Goal: Task Accomplishment & Management: Use online tool/utility

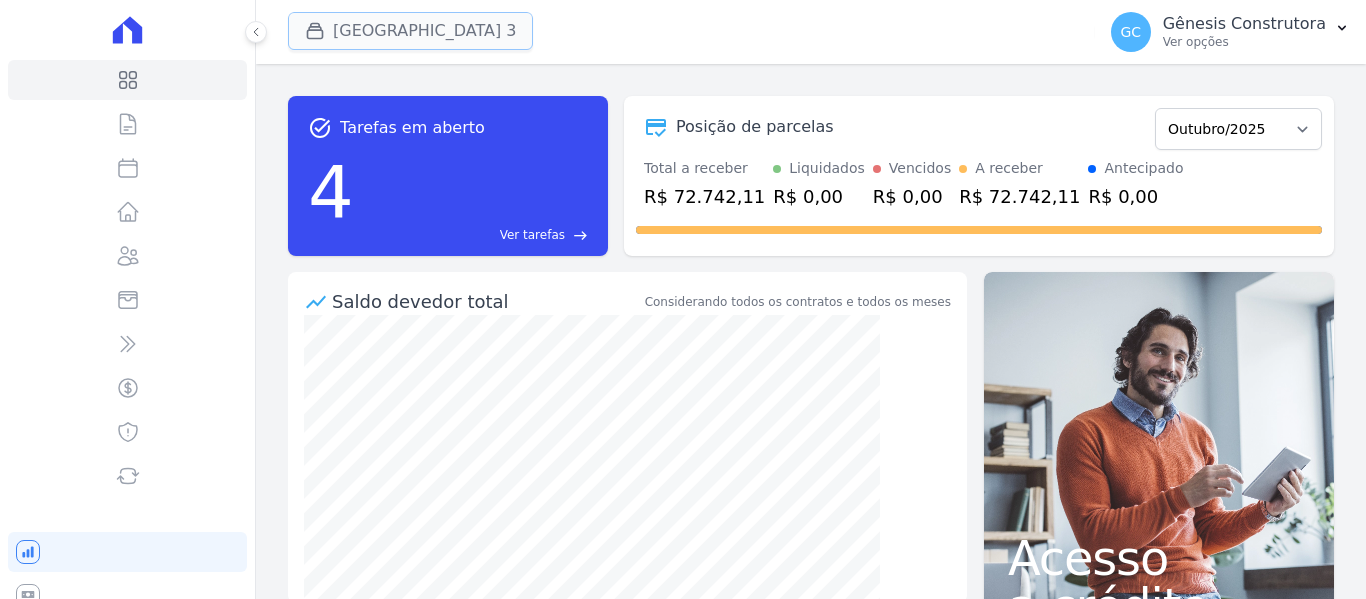
click at [425, 25] on button "[GEOGRAPHIC_DATA] 3" at bounding box center [410, 31] width 245 height 38
click at [450, 39] on button "[GEOGRAPHIC_DATA] 3" at bounding box center [410, 31] width 245 height 38
click at [453, 31] on button "[GEOGRAPHIC_DATA] 3" at bounding box center [410, 31] width 245 height 38
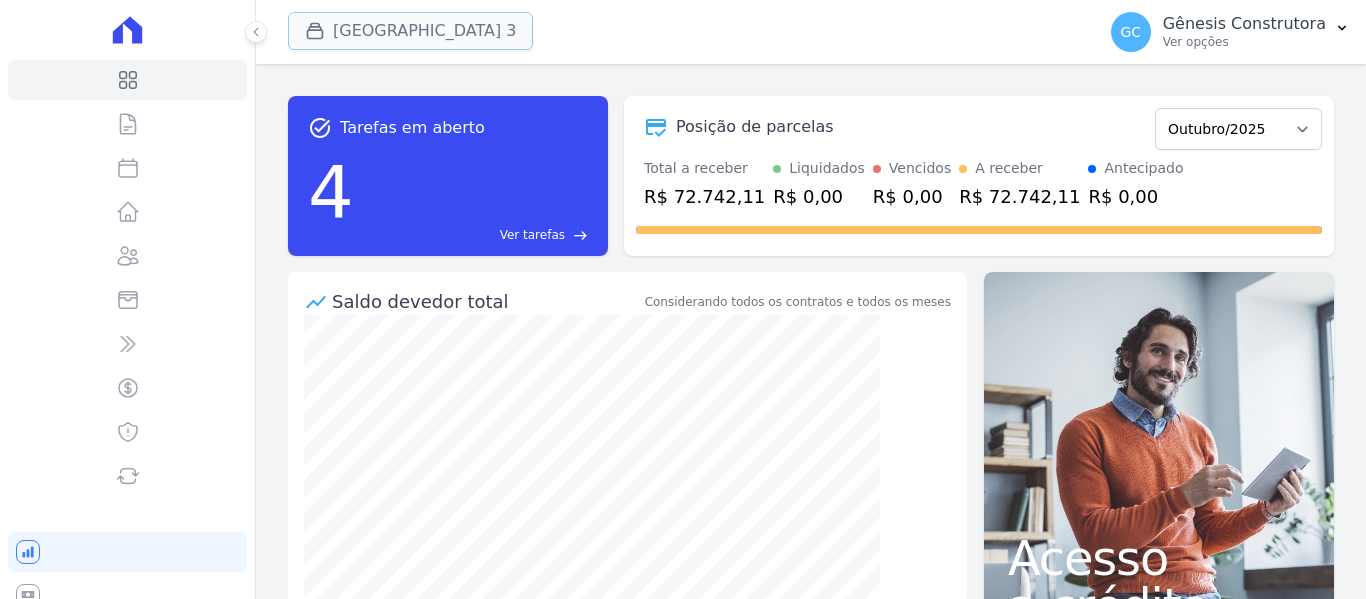
click at [386, 20] on button "[GEOGRAPHIC_DATA] 3" at bounding box center [410, 31] width 245 height 38
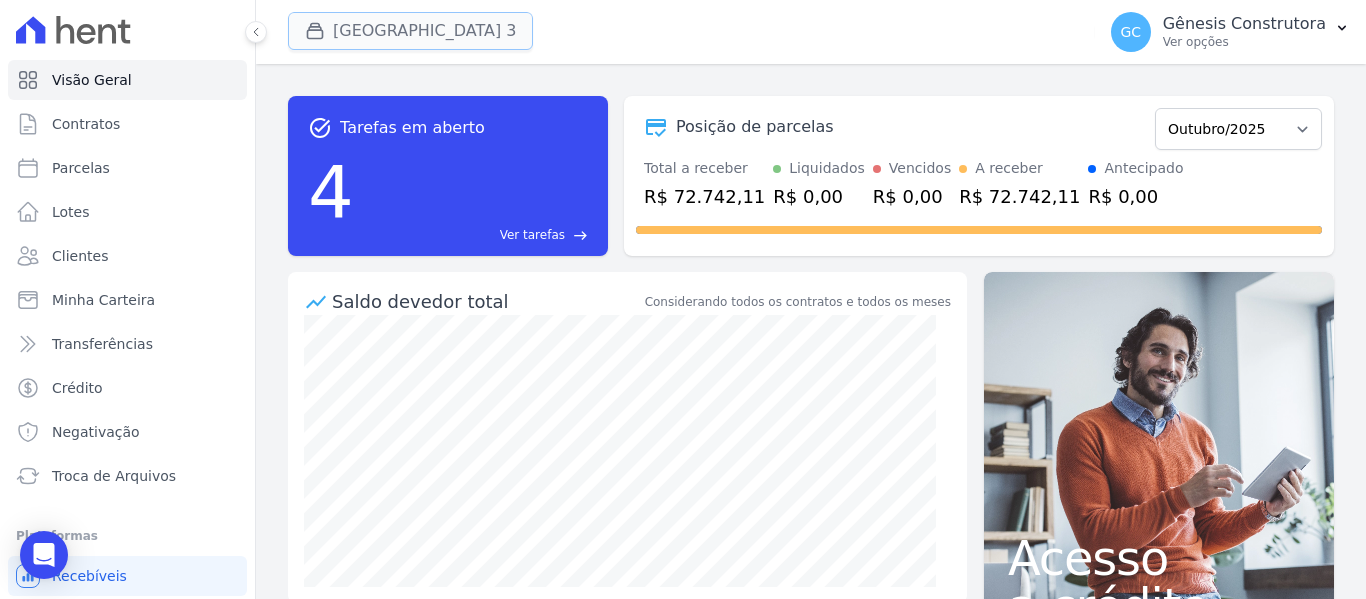
click at [314, 30] on icon "button" at bounding box center [315, 31] width 20 height 20
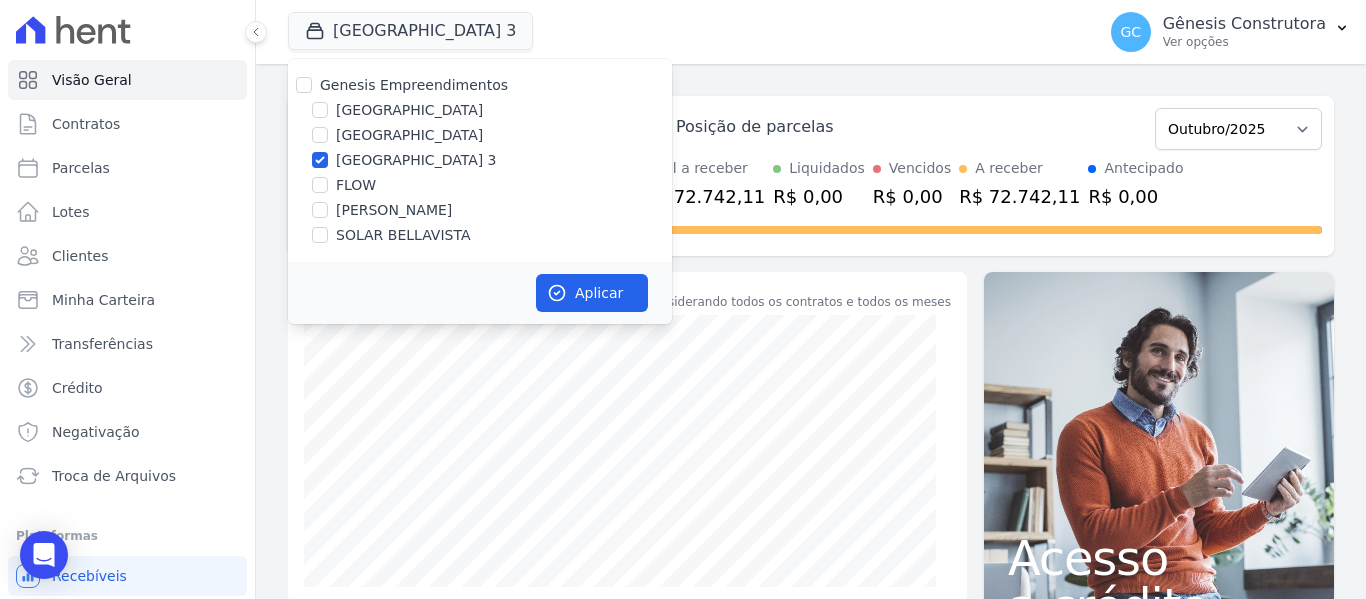
click at [387, 143] on label "[GEOGRAPHIC_DATA]" at bounding box center [409, 135] width 147 height 21
click at [328, 143] on input "[GEOGRAPHIC_DATA]" at bounding box center [320, 135] width 16 height 16
checkbox input "true"
click at [320, 173] on div "Genesis Empreendimentos Estação Nogueira Estação Nogueira 2 Estação Nogueira 3 …" at bounding box center [480, 160] width 384 height 203
click at [320, 164] on input "[GEOGRAPHIC_DATA] 3" at bounding box center [320, 160] width 16 height 16
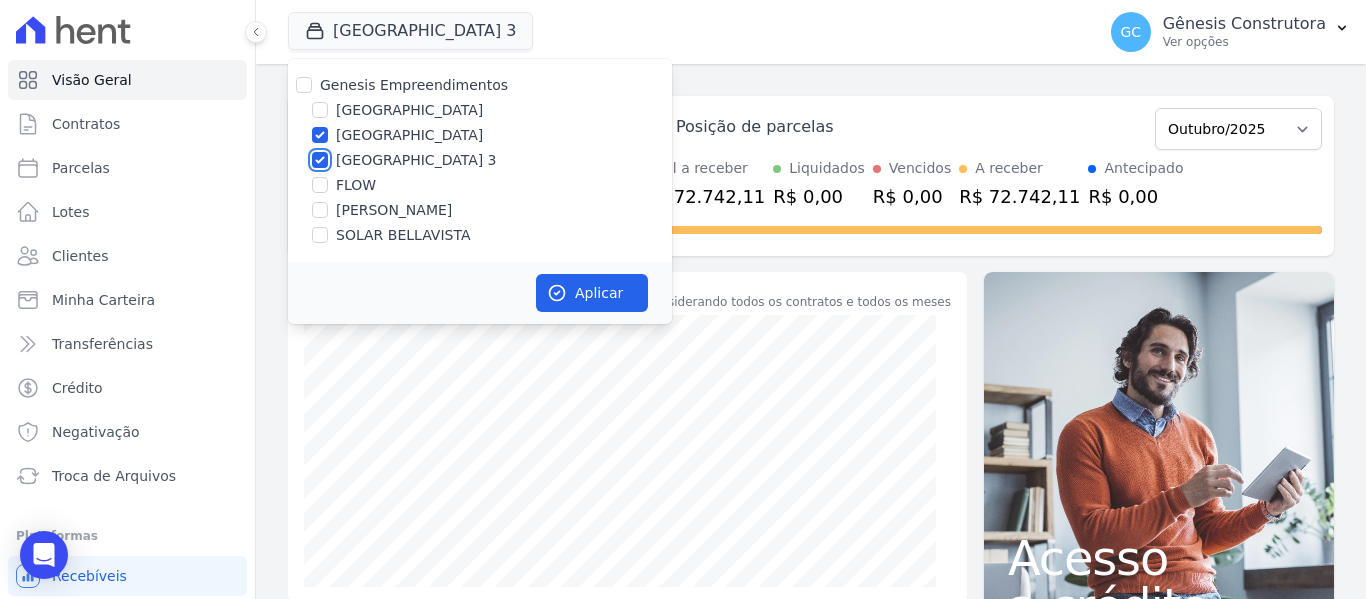
checkbox input "false"
click at [543, 304] on button "Aplicar" at bounding box center [592, 293] width 112 height 38
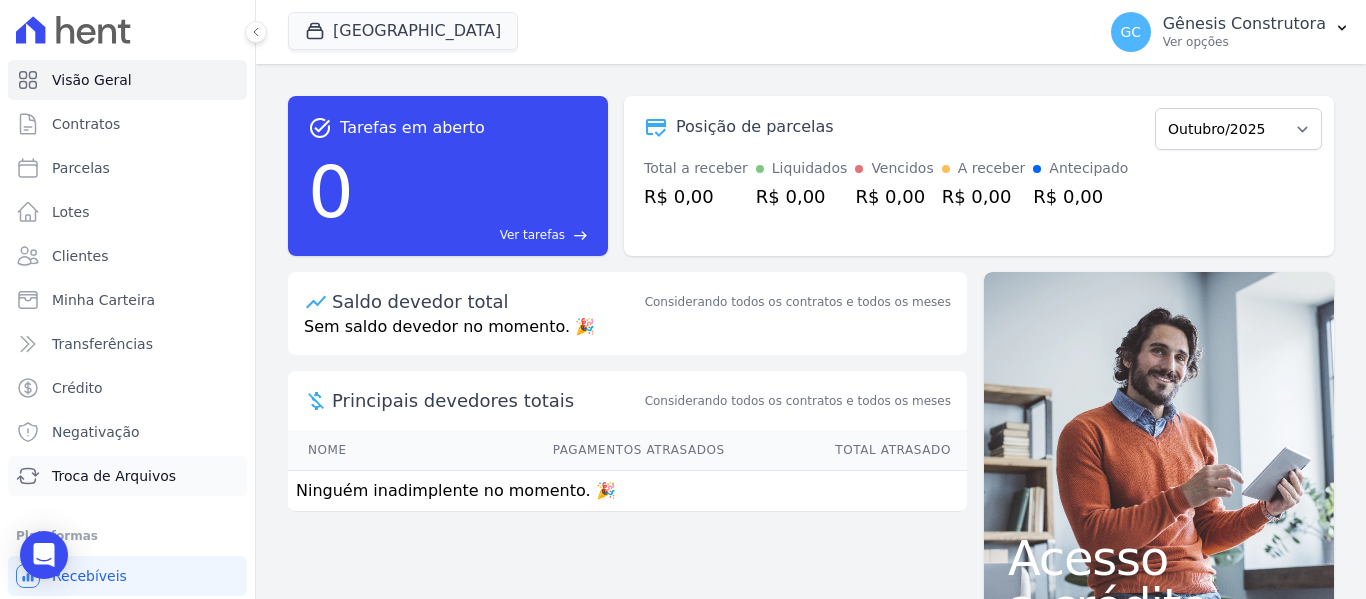
click at [147, 477] on span "Troca de Arquivos" at bounding box center [114, 476] width 124 height 20
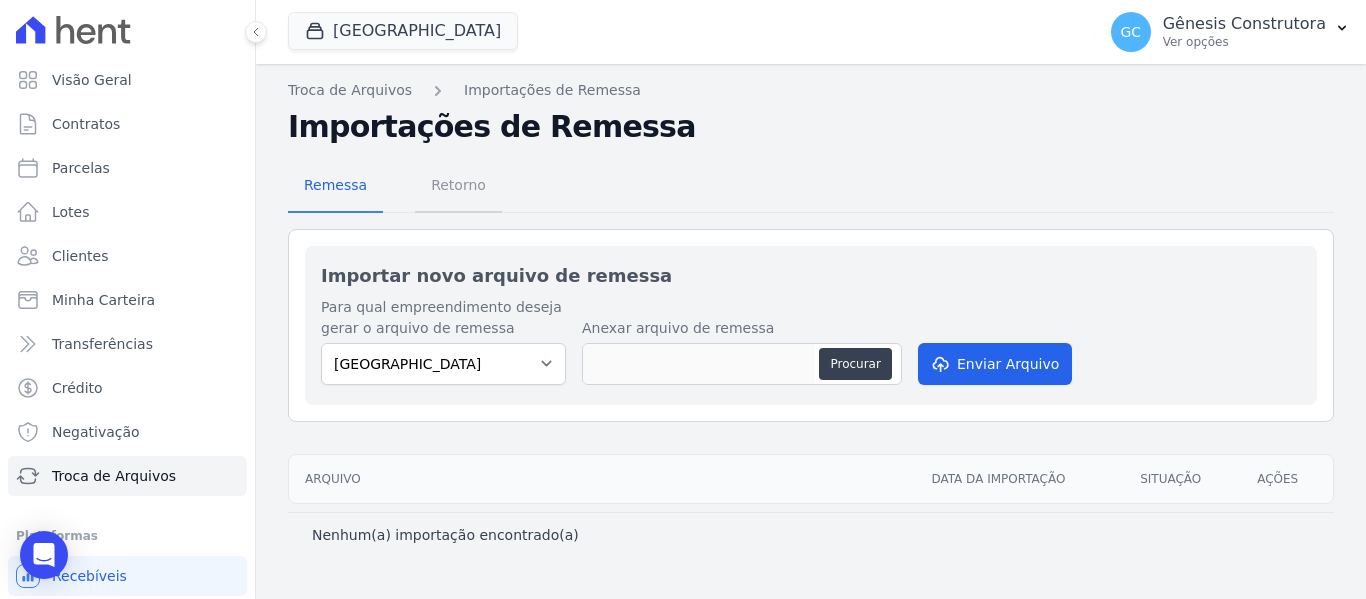
click at [455, 190] on span "Retorno" at bounding box center [458, 185] width 79 height 40
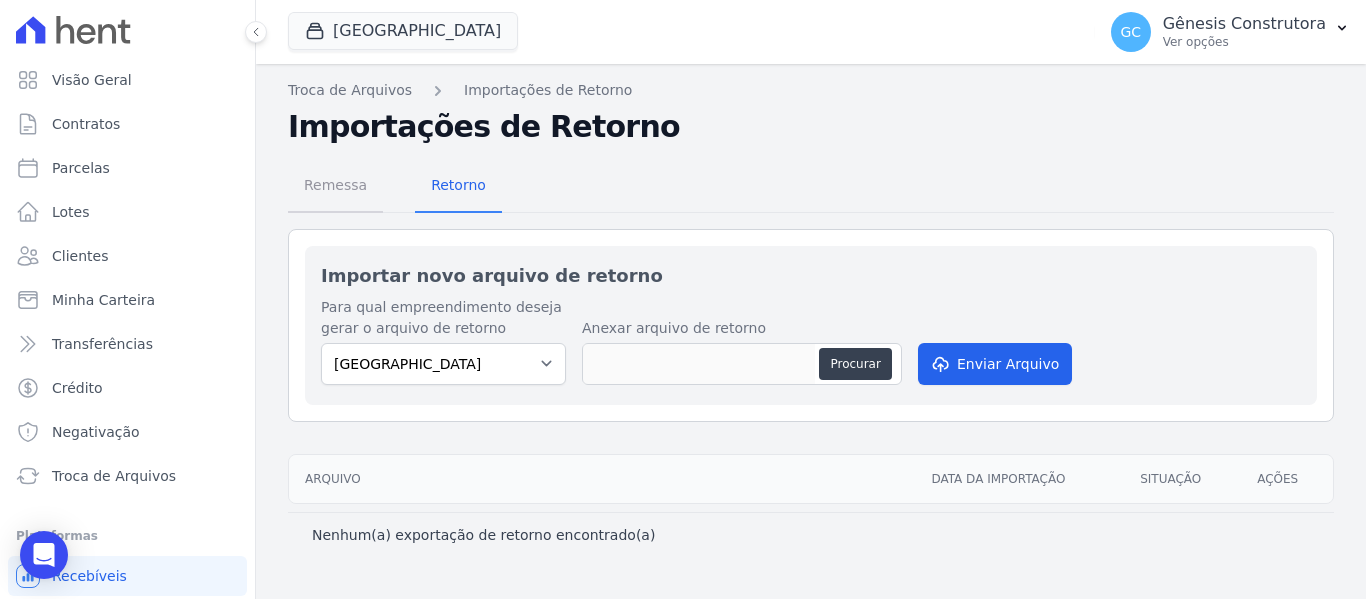
click at [342, 186] on span "Remessa" at bounding box center [335, 185] width 87 height 40
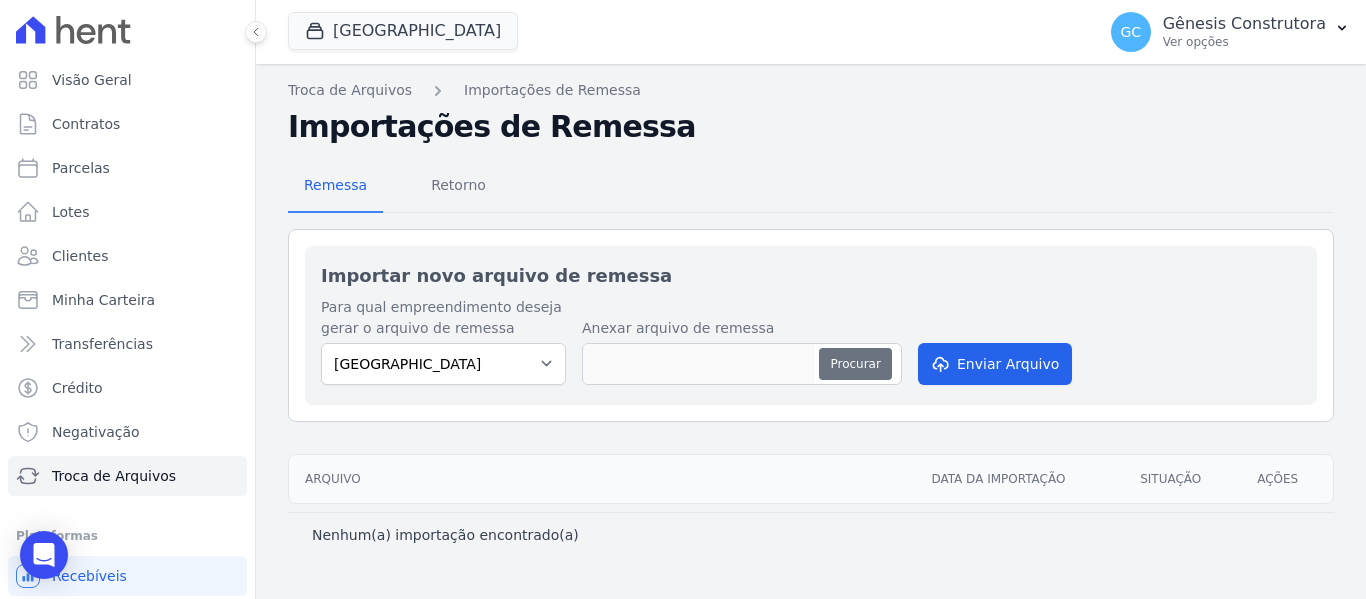
click at [859, 359] on button "Procurar" at bounding box center [855, 364] width 72 height 32
click at [833, 366] on button "Procurar" at bounding box center [855, 364] width 72 height 32
type input "INII_EN3_20250906_083004.ret"
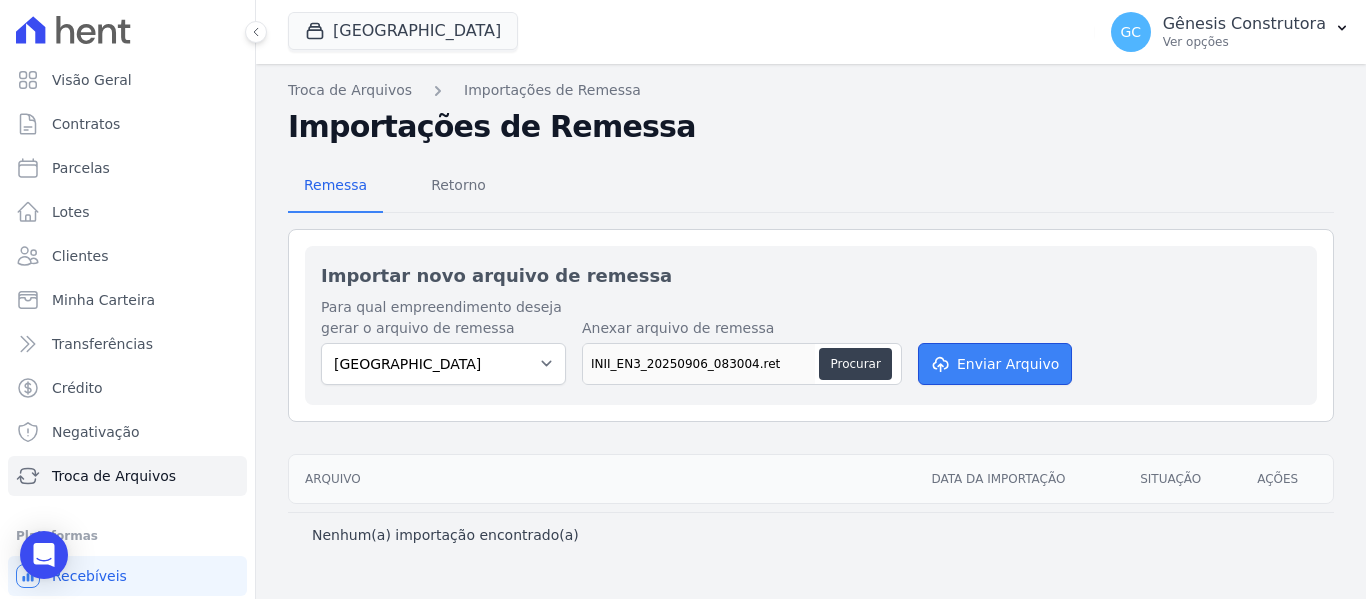
click at [989, 354] on button "Enviar Arquivo" at bounding box center [995, 364] width 154 height 42
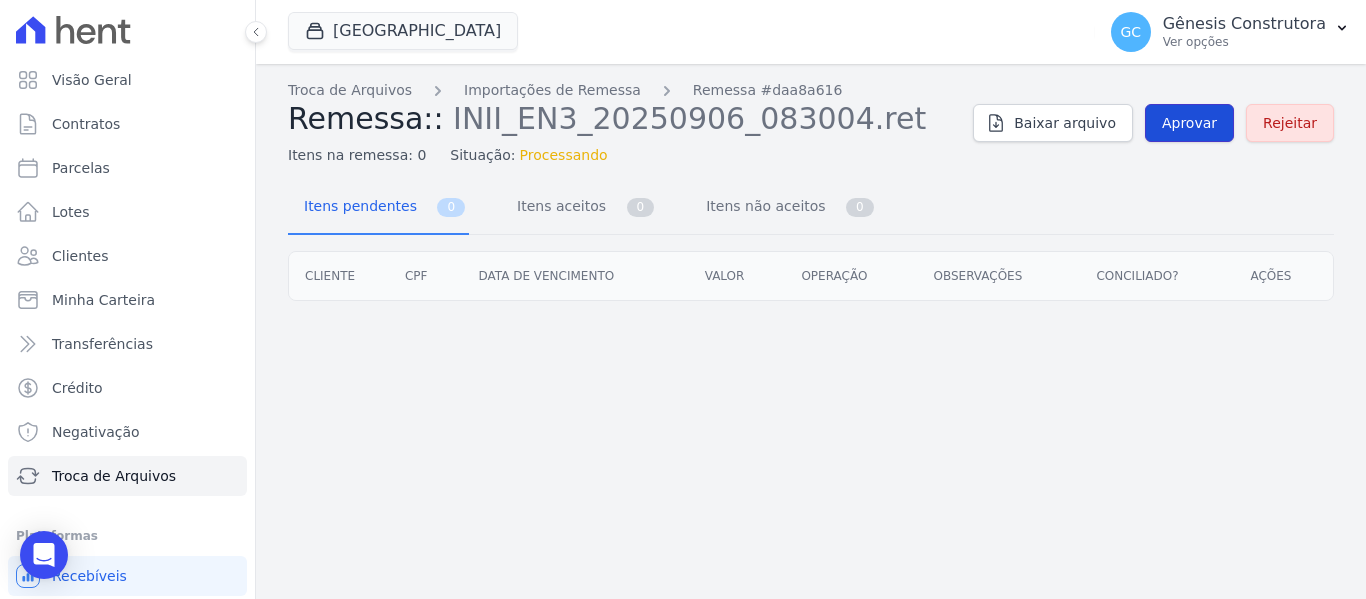
click at [1195, 123] on span "Aprovar" at bounding box center [1189, 123] width 55 height 20
click at [1190, 130] on span "Aprovar" at bounding box center [1189, 123] width 55 height 20
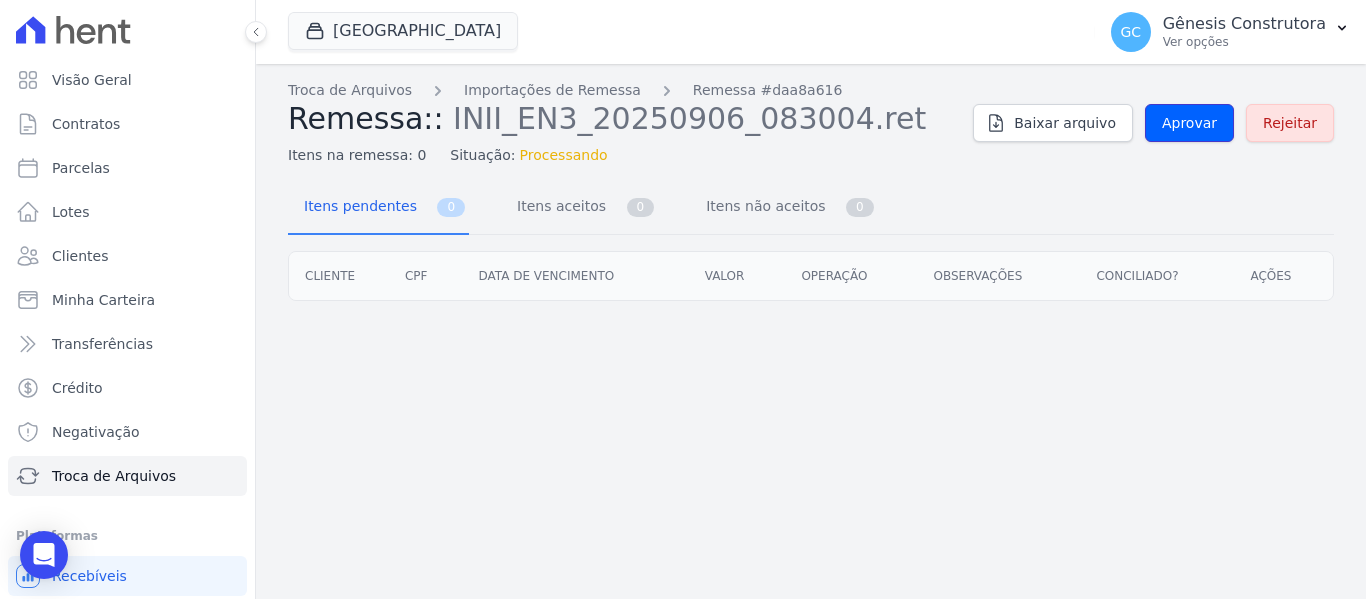
click at [1171, 137] on link "Aprovar" at bounding box center [1189, 123] width 89 height 38
click at [480, 92] on link "Importações de Remessa" at bounding box center [552, 90] width 177 height 21
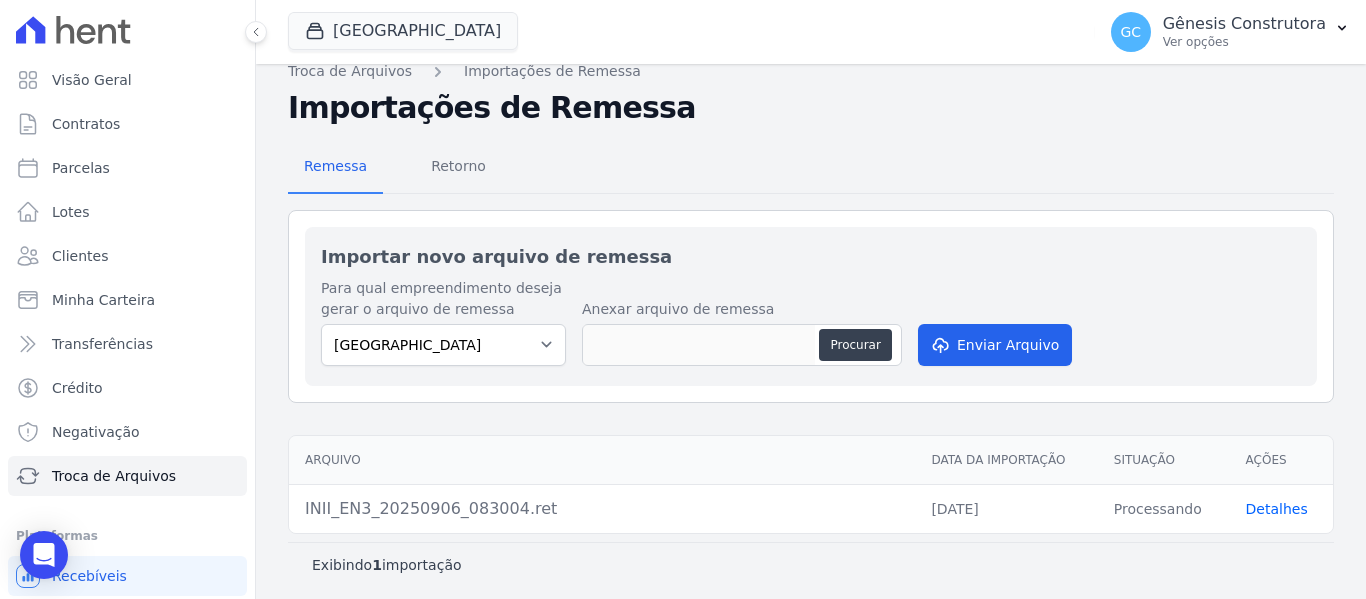
scroll to position [23, 0]
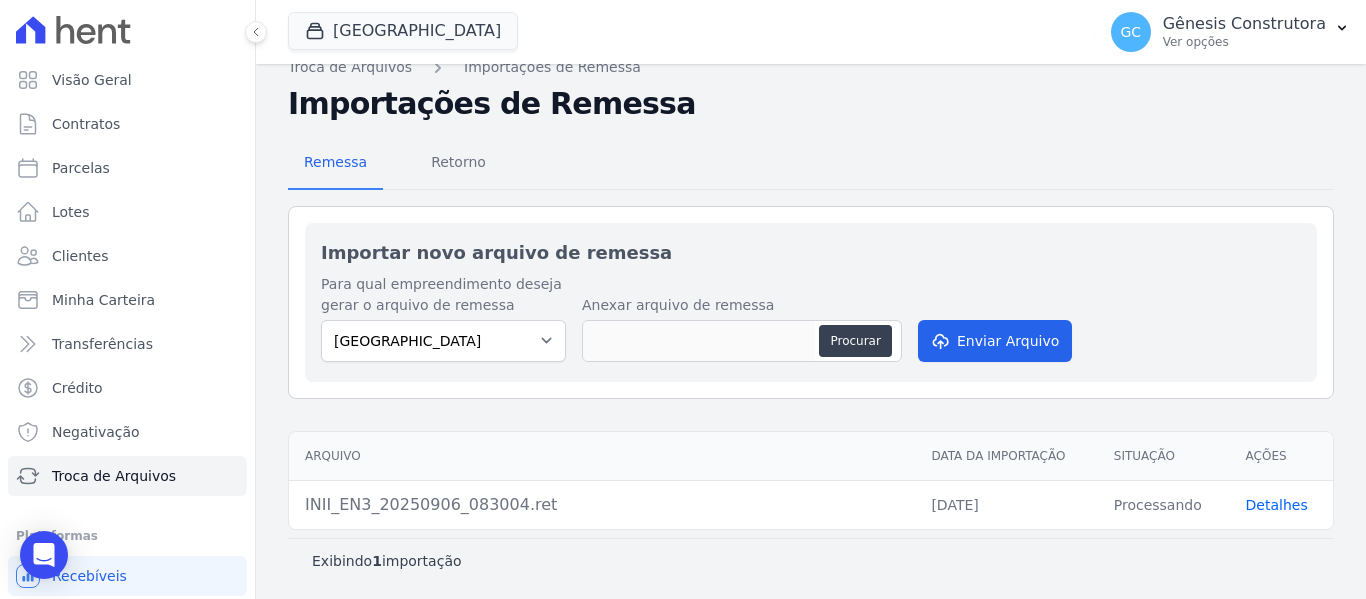
click at [1269, 509] on link "Detalhes" at bounding box center [1277, 505] width 62 height 16
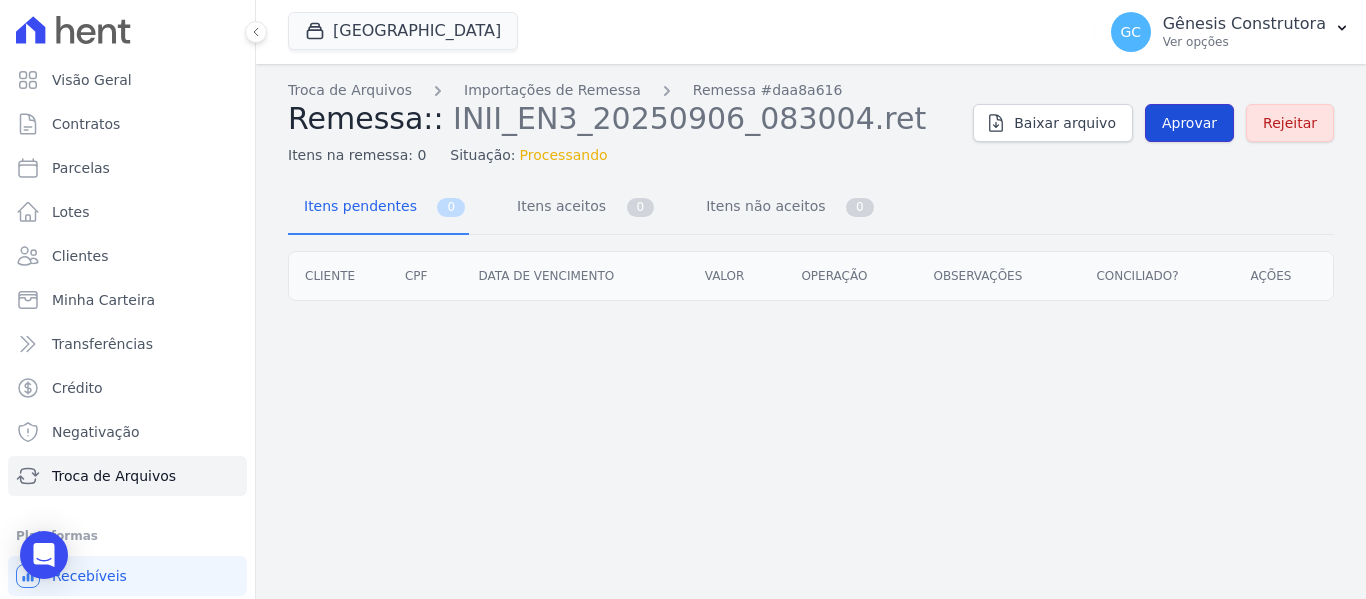
click at [1196, 113] on span "Aprovar" at bounding box center [1189, 123] width 55 height 20
click at [1181, 132] on span "Aprovar" at bounding box center [1189, 123] width 55 height 20
click at [1221, 125] on link "Aprovar" at bounding box center [1189, 123] width 89 height 38
click at [564, 94] on link "Importações de Remessa" at bounding box center [552, 90] width 177 height 21
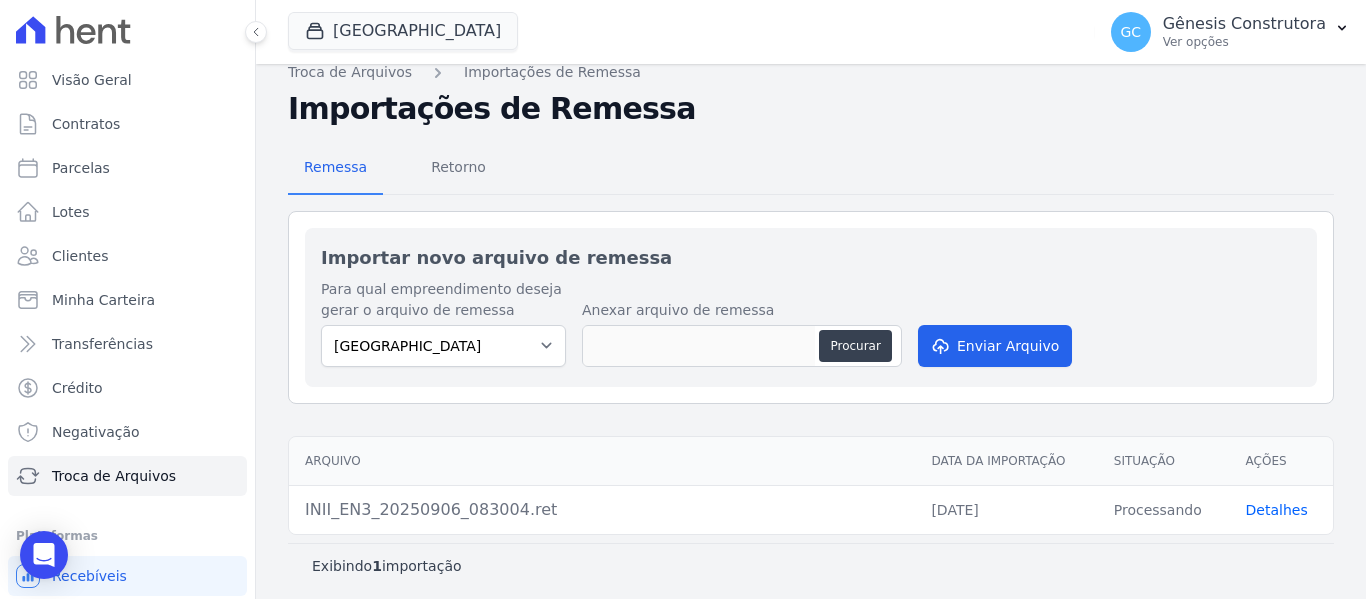
scroll to position [23, 0]
